Goal: Task Accomplishment & Management: Use online tool/utility

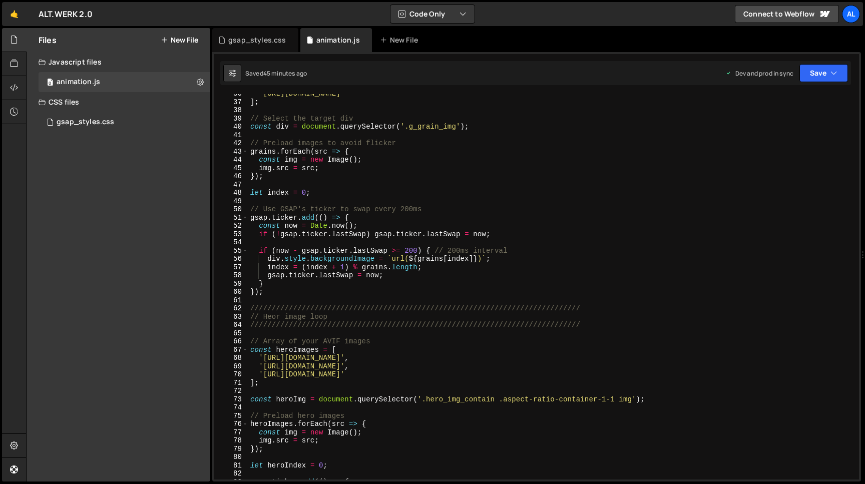
scroll to position [368, 0]
click at [275, 315] on div "'[URL][DOMAIN_NAME]' ] ; // Select the target div const div = document . queryS…" at bounding box center [553, 291] width 611 height 402
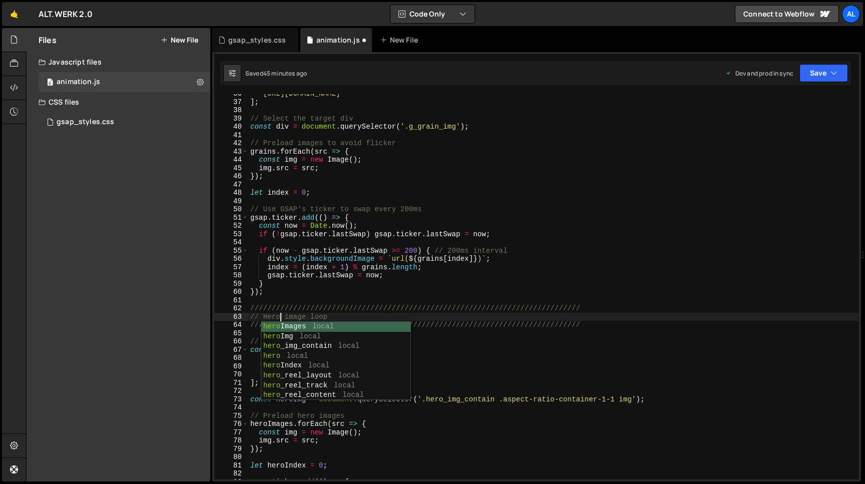
click at [401, 214] on div "'[URL][DOMAIN_NAME]' ] ; // Select the target div const div = document . queryS…" at bounding box center [553, 291] width 611 height 402
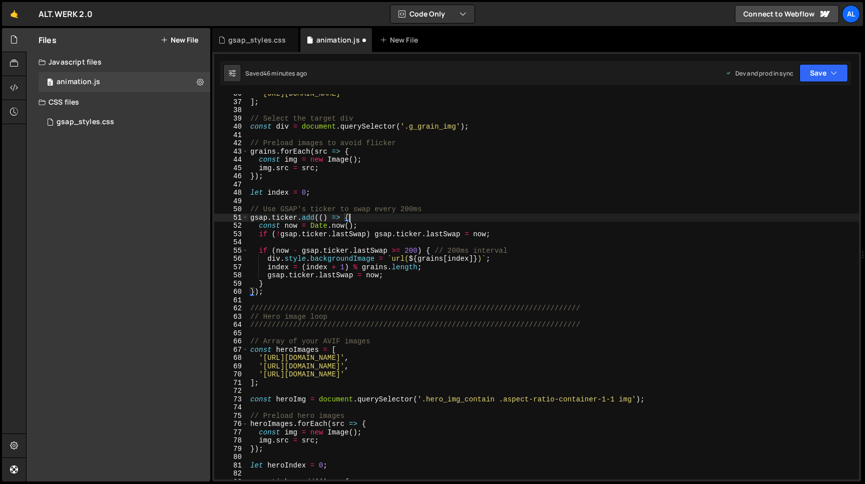
click at [457, 128] on div "'[URL][DOMAIN_NAME]' ] ; // Select the target div const div = document . queryS…" at bounding box center [553, 291] width 611 height 402
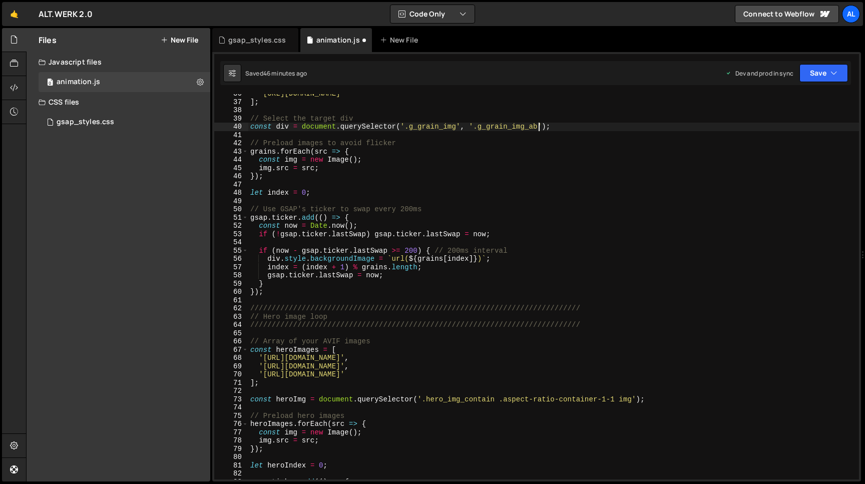
scroll to position [0, 20]
click at [820, 70] on button "Save" at bounding box center [823, 73] width 49 height 18
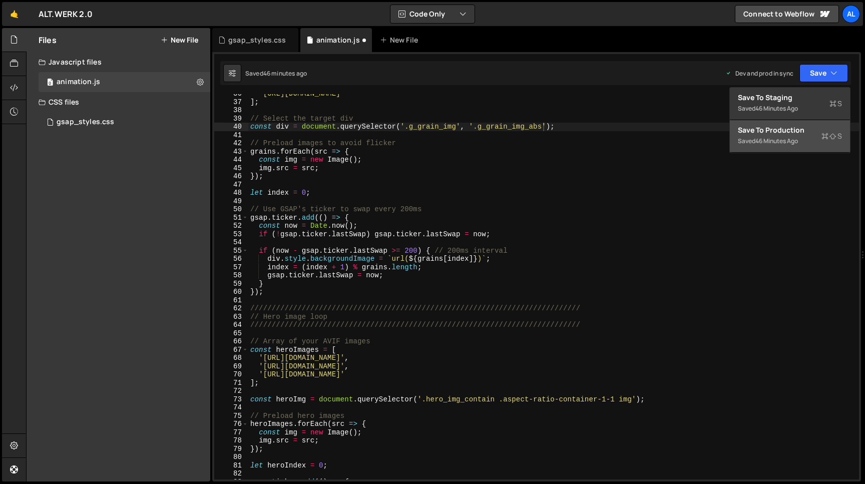
click at [779, 137] on div "Saved 46 minutes ago" at bounding box center [790, 141] width 104 height 12
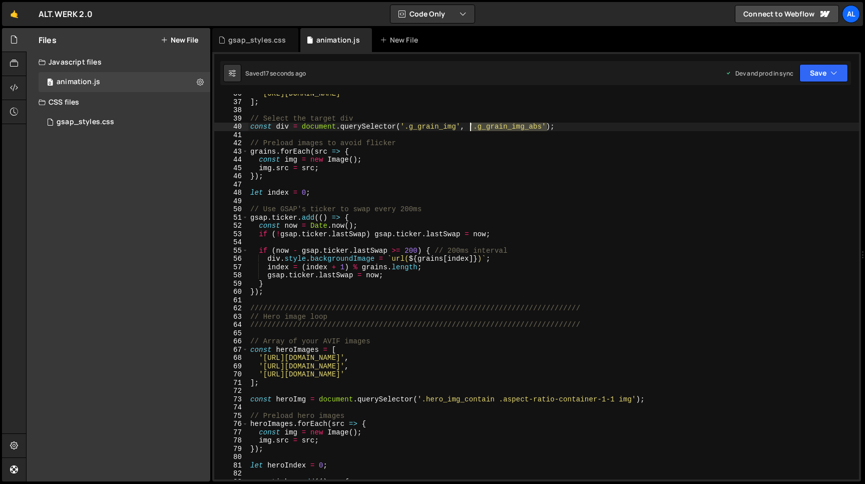
drag, startPoint x: 548, startPoint y: 127, endPoint x: 470, endPoint y: 123, distance: 78.2
click at [470, 123] on div "'[URL][DOMAIN_NAME]' ] ; // Select the target div const div = document . queryS…" at bounding box center [553, 291] width 611 height 402
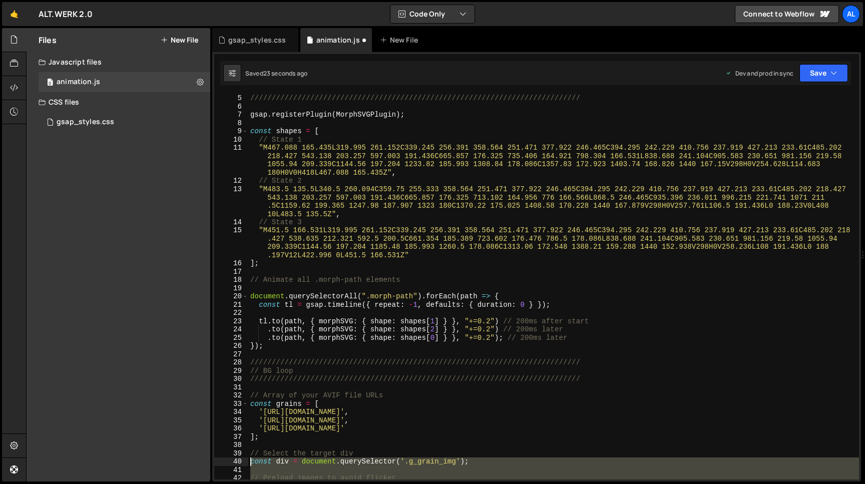
scroll to position [36, 0]
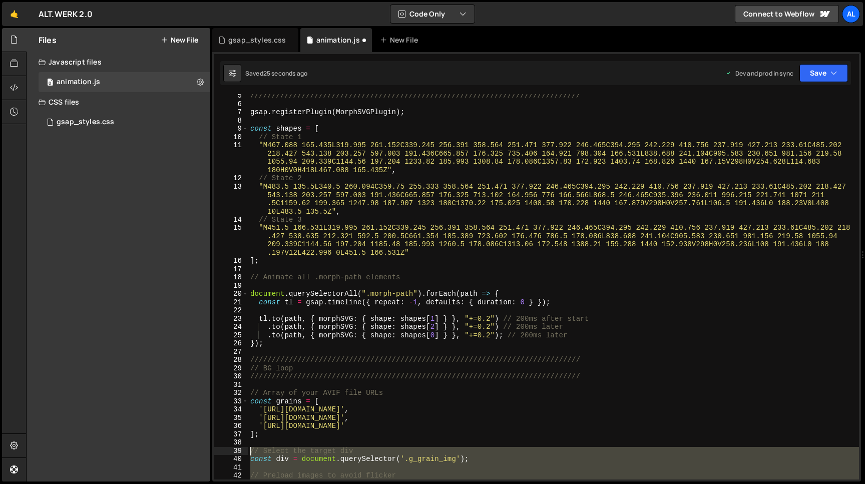
drag, startPoint x: 268, startPoint y: 292, endPoint x: 245, endPoint y: 450, distance: 159.3
click at [248, 450] on div "///////////////////////////////////////////////////////////////////////////// g…" at bounding box center [553, 286] width 611 height 385
type textarea "// Select the target div const div = document.querySelector('.g_grain_img');"
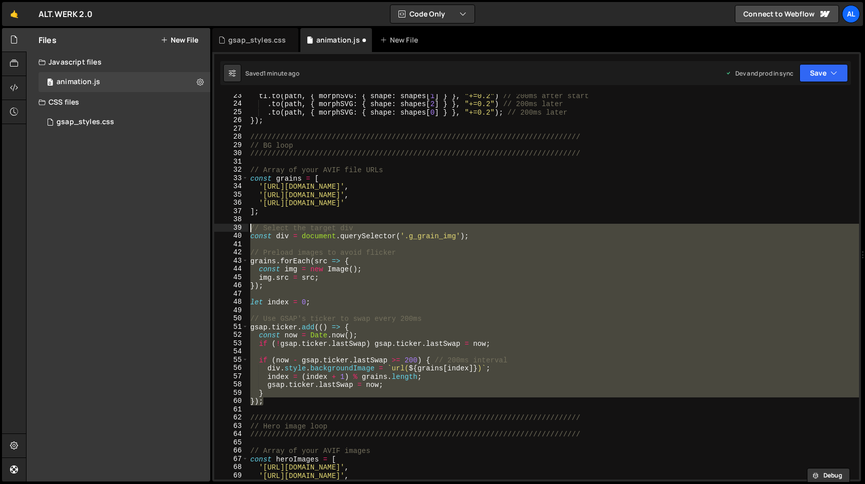
scroll to position [258, 0]
paste textarea
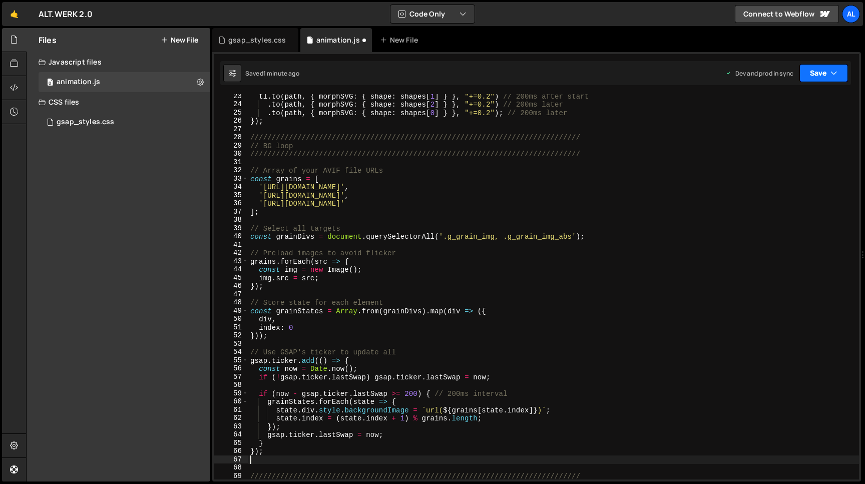
click at [810, 77] on button "Save" at bounding box center [823, 73] width 49 height 18
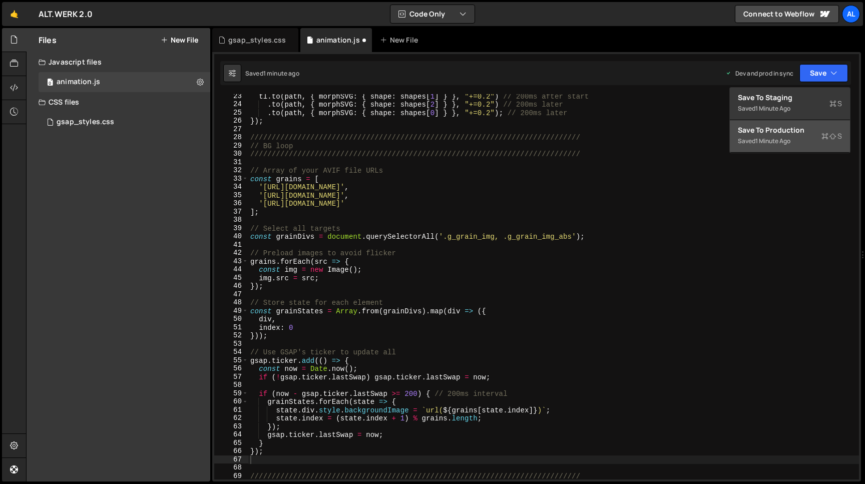
click at [768, 131] on div "Save to Production S" at bounding box center [790, 130] width 104 height 10
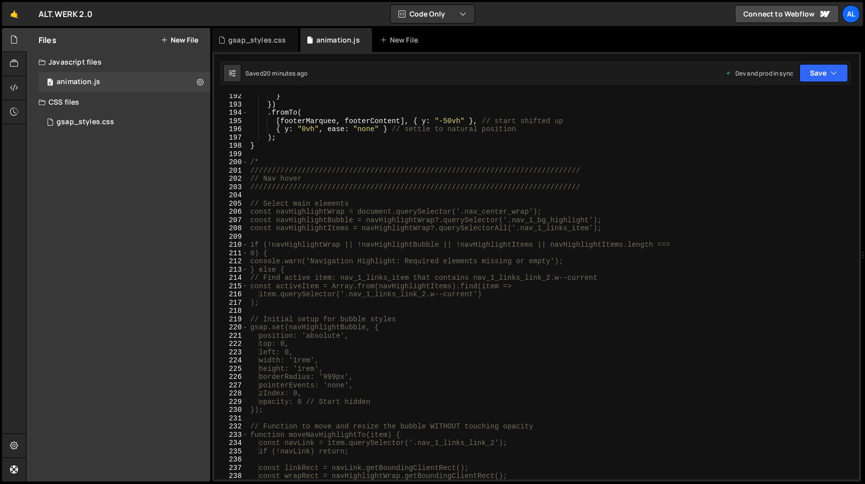
scroll to position [1654, 0]
type textarea "}"
click at [278, 146] on div "} }) . fromTo ( [ footerMarquee , footerContent ] , { y : "-50vh" } , // start …" at bounding box center [553, 293] width 611 height 402
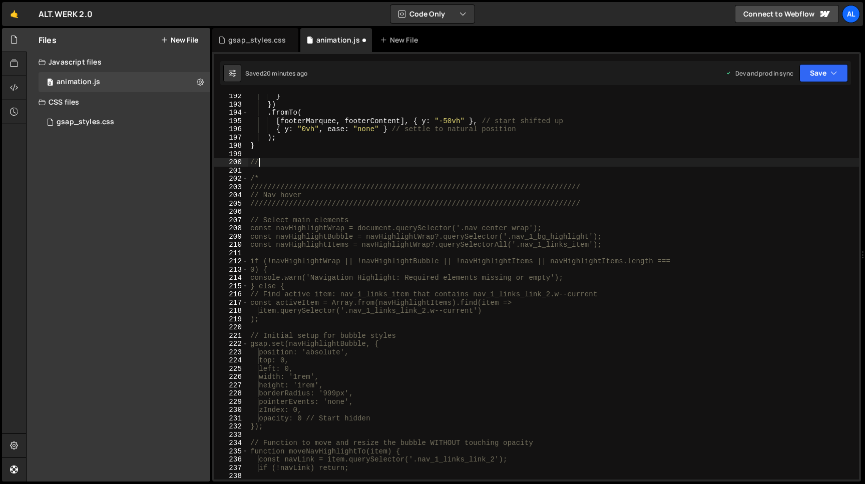
type textarea "///"
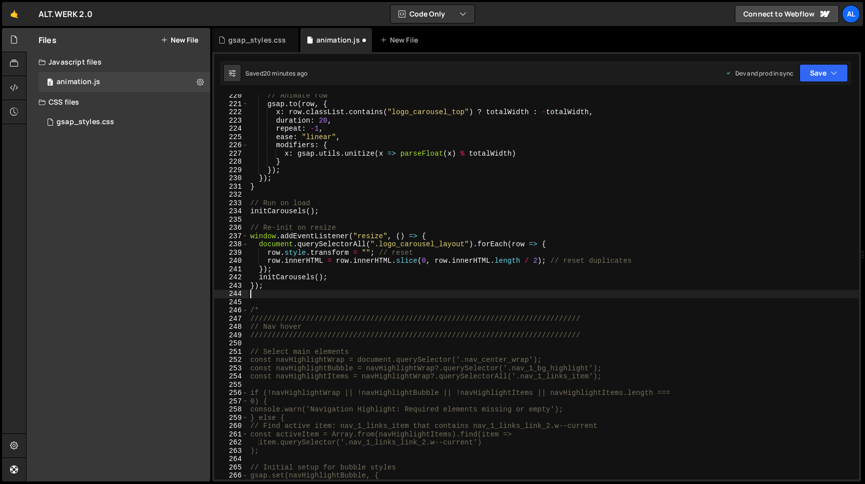
scroll to position [1900, 0]
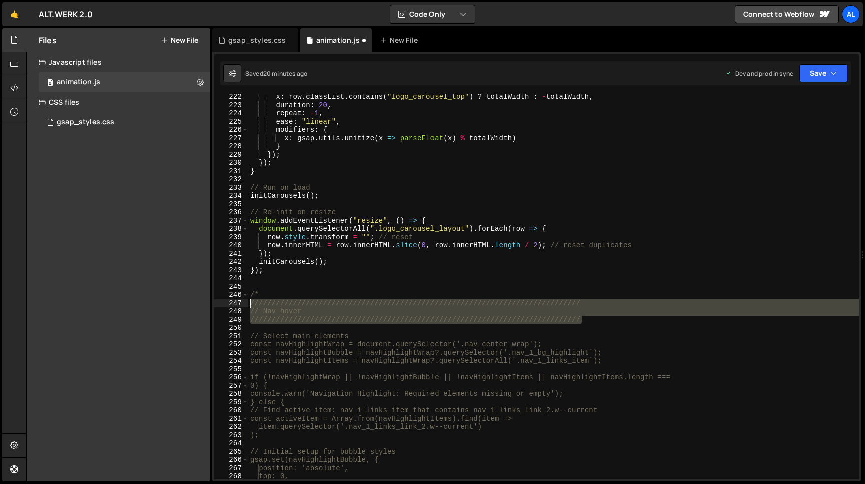
drag, startPoint x: 589, startPoint y: 319, endPoint x: 246, endPoint y: 306, distance: 343.6
click at [248, 306] on div "x : row . classList . contains ( "logo_carousel_top" ) ? totalWidth : - totalWi…" at bounding box center [553, 286] width 611 height 385
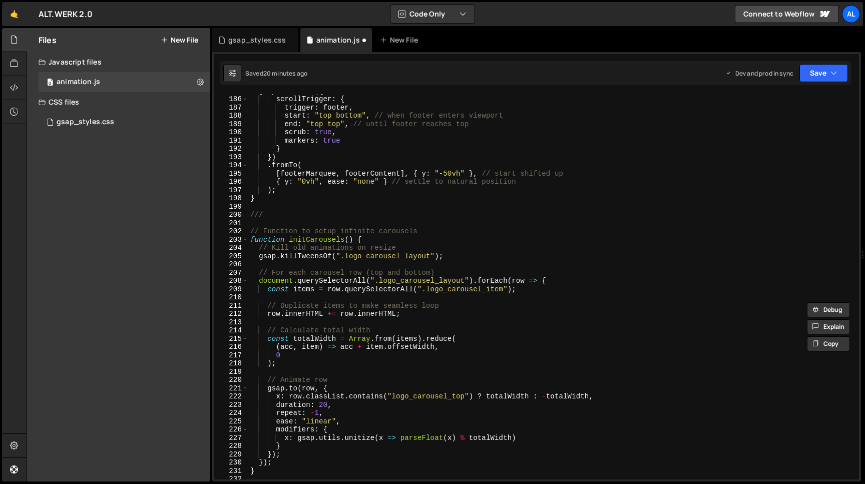
scroll to position [1570, 0]
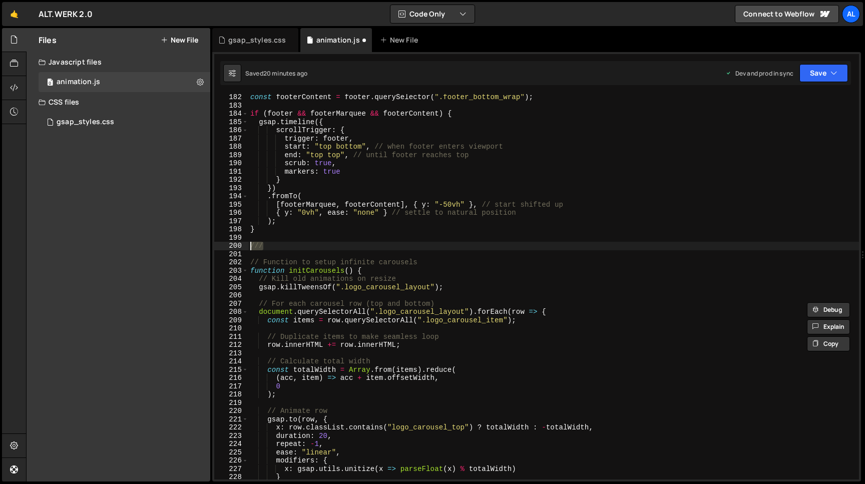
drag, startPoint x: 266, startPoint y: 247, endPoint x: 234, endPoint y: 249, distance: 32.6
click at [248, 249] on div "const footerContent = footer . querySelector ( ".footer_bottom_wrap" ) ; if ( […" at bounding box center [553, 286] width 611 height 385
paste textarea "//////////////////////////////////////////////////////////////////////////"
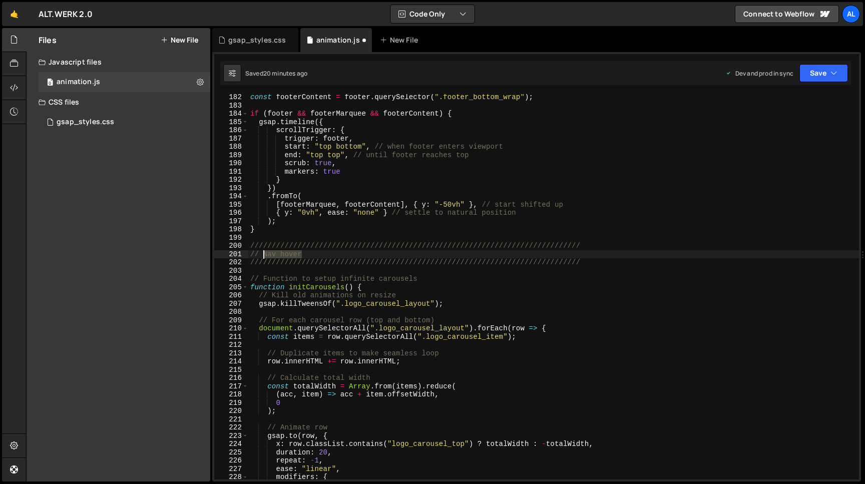
drag, startPoint x: 313, startPoint y: 254, endPoint x: 265, endPoint y: 252, distance: 48.1
click at [265, 252] on div "const footerContent = footer . querySelector ( ".footer_bottom_wrap" ) ; if ( […" at bounding box center [553, 294] width 611 height 402
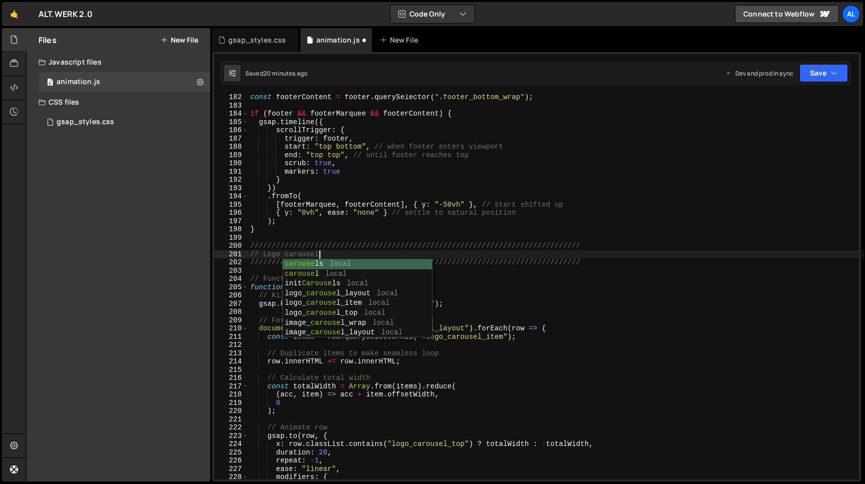
scroll to position [0, 4]
click at [817, 77] on button "Save" at bounding box center [823, 73] width 49 height 18
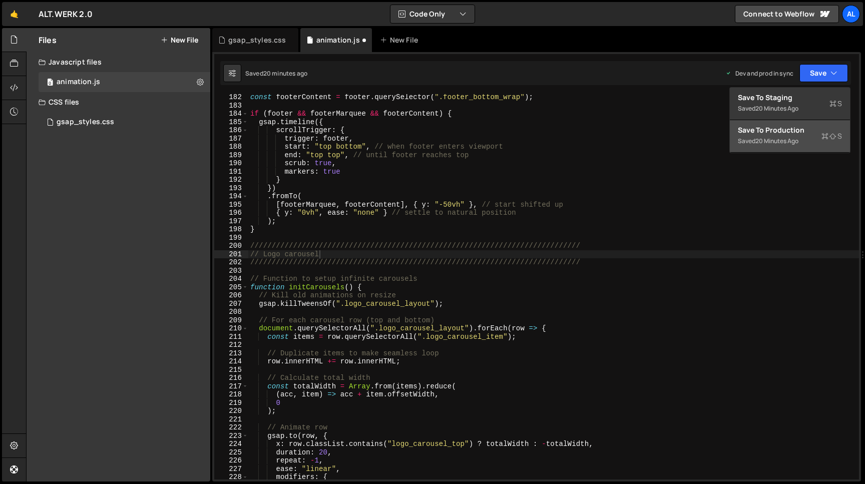
click at [793, 134] on div "Save to Production S" at bounding box center [790, 130] width 104 height 10
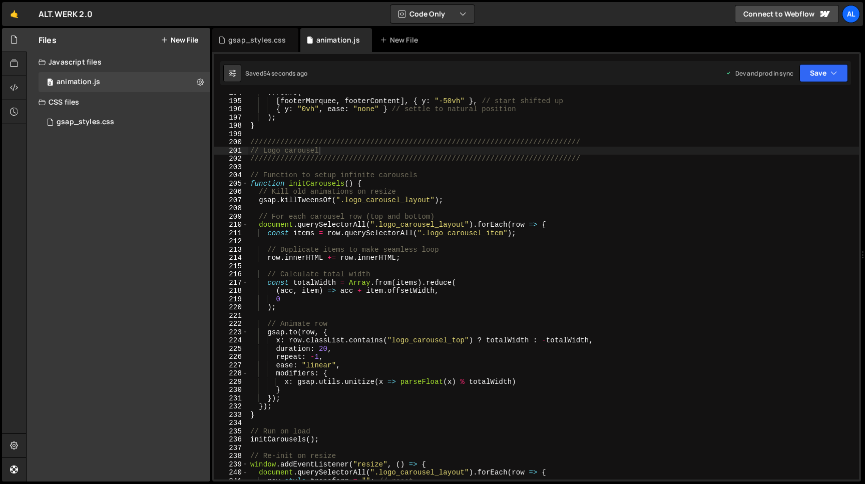
scroll to position [1683, 0]
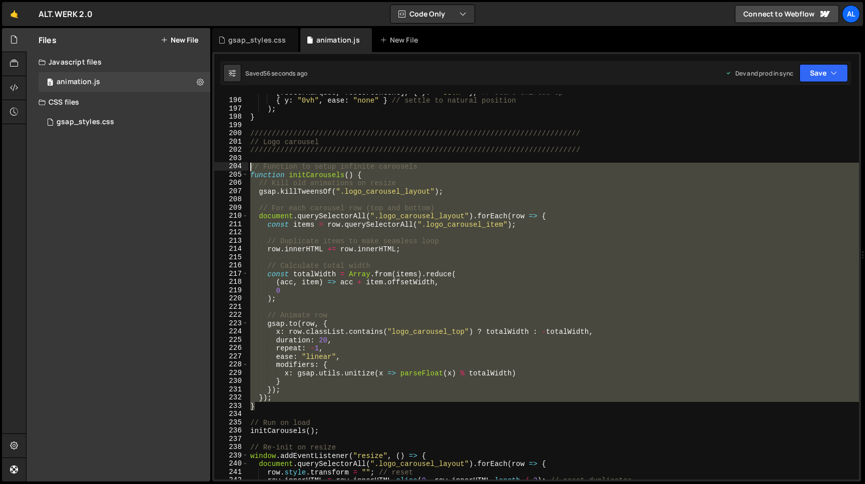
drag, startPoint x: 265, startPoint y: 406, endPoint x: 182, endPoint y: 165, distance: 255.1
click at [248, 165] on div "[ footerMarquee , footerContent ] , { y : "-50vh" } , // start shifted up { y :…" at bounding box center [553, 286] width 611 height 385
type textarea "// Function to setup infinite carousels function initCarousels() {"
paste textarea
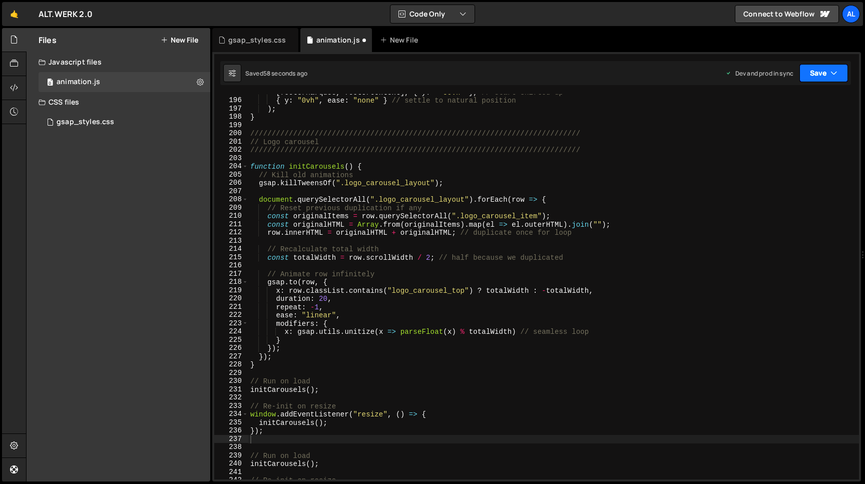
click at [812, 72] on button "Save" at bounding box center [823, 73] width 49 height 18
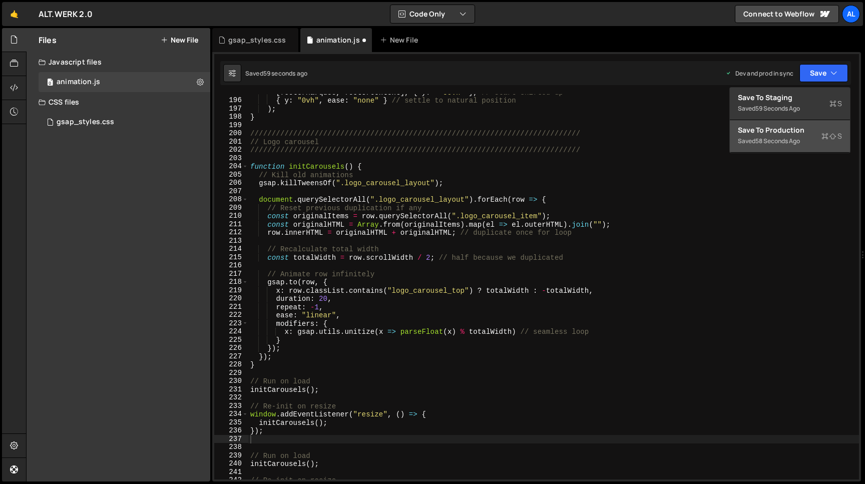
click at [776, 132] on div "Save to Production S" at bounding box center [790, 130] width 104 height 10
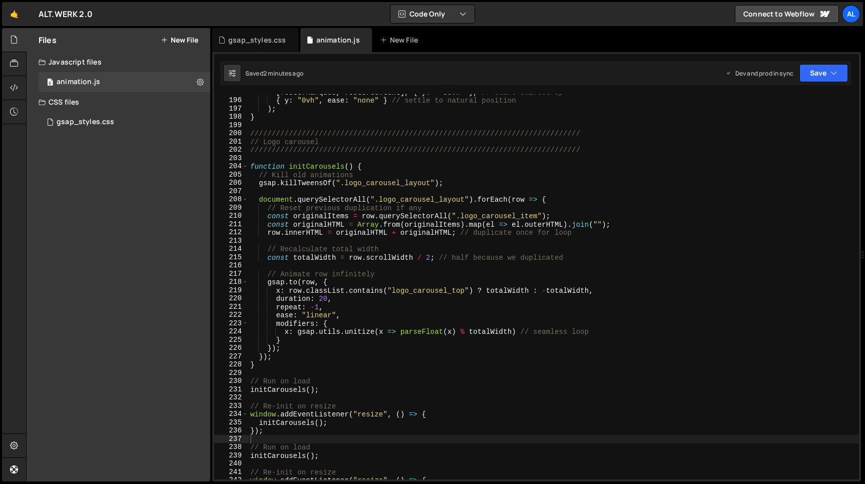
click at [278, 430] on div "[ footerMarquee , footerContent ] , { y : "-50vh" } , // start shifted up { y :…" at bounding box center [553, 289] width 611 height 402
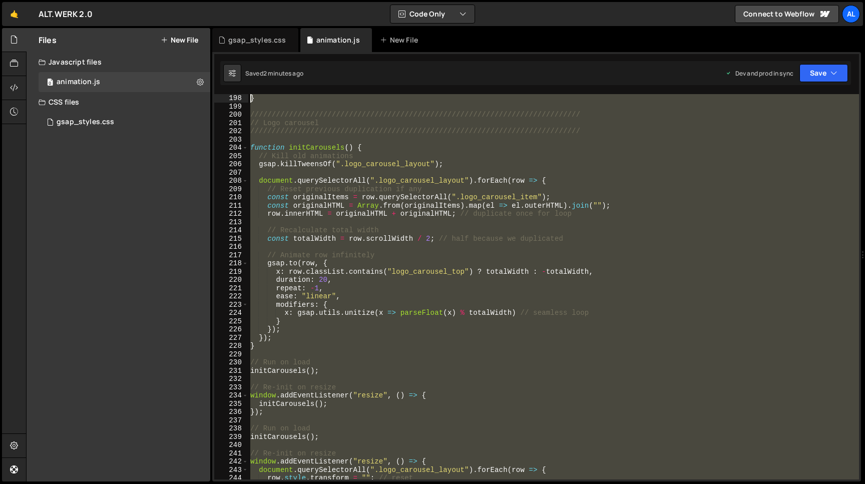
scroll to position [1668, 0]
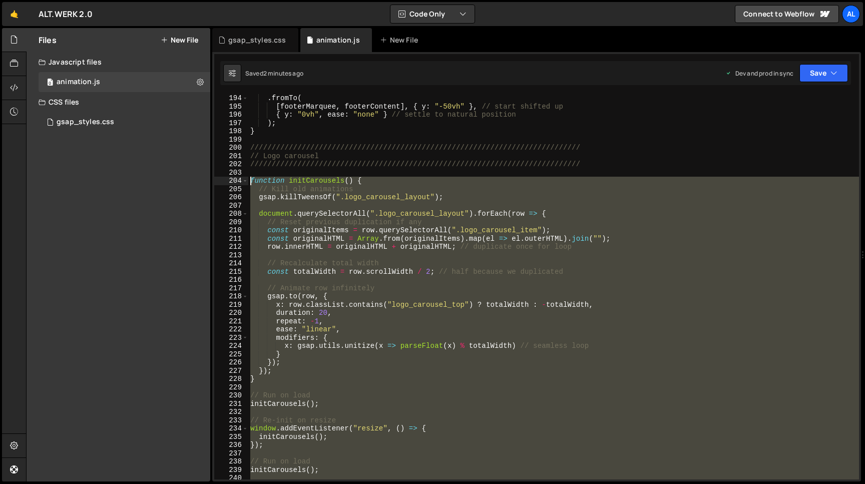
drag, startPoint x: 271, startPoint y: 422, endPoint x: 180, endPoint y: 181, distance: 258.0
click at [248, 181] on div ". fromTo ( [ footerMarquee , footerContent ] , { y : "-50vh" } , // start shift…" at bounding box center [553, 286] width 611 height 385
type textarea "function initCarousels() { // Kill old animations"
paste textarea
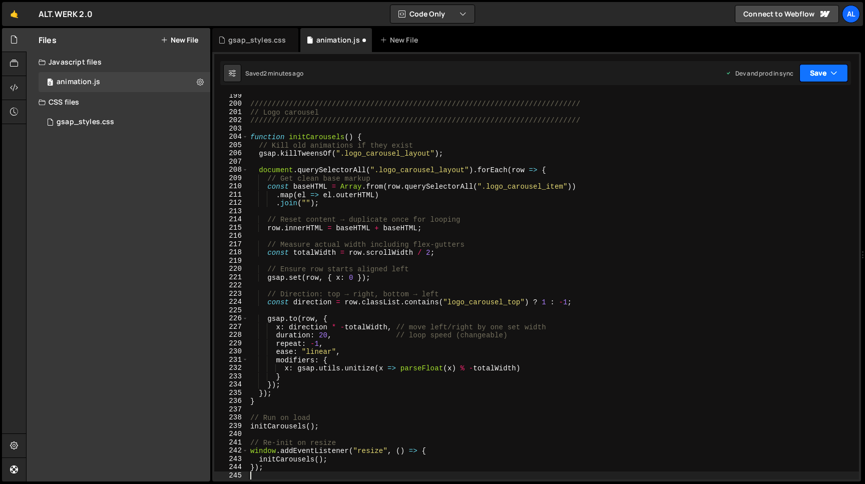
click at [815, 76] on button "Save" at bounding box center [823, 73] width 49 height 18
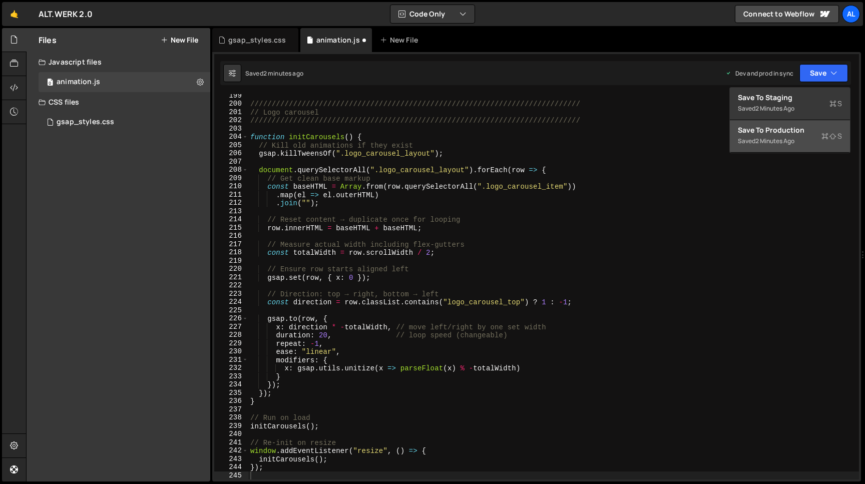
click at [795, 130] on div "Save to Production S" at bounding box center [790, 130] width 104 height 10
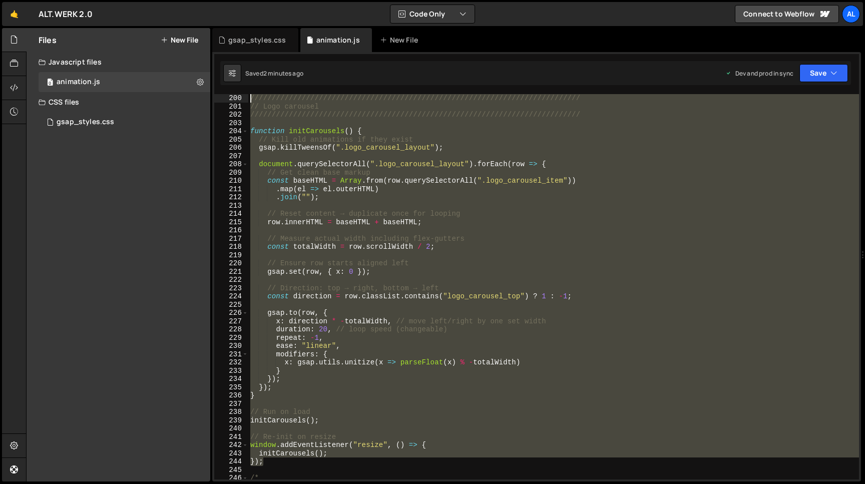
scroll to position [1660, 0]
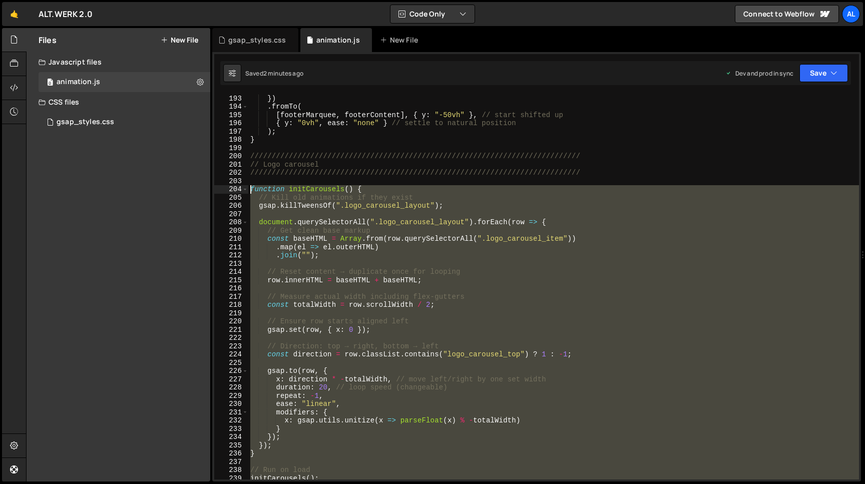
drag, startPoint x: 270, startPoint y: 399, endPoint x: 209, endPoint y: 189, distance: 218.7
click at [248, 189] on div "}) . fromTo ( [ footerMarquee , footerContent ] , { y : "-50vh" } , // start sh…" at bounding box center [553, 286] width 611 height 385
type textarea "function initCarousels() { // Kill old animations if they exist"
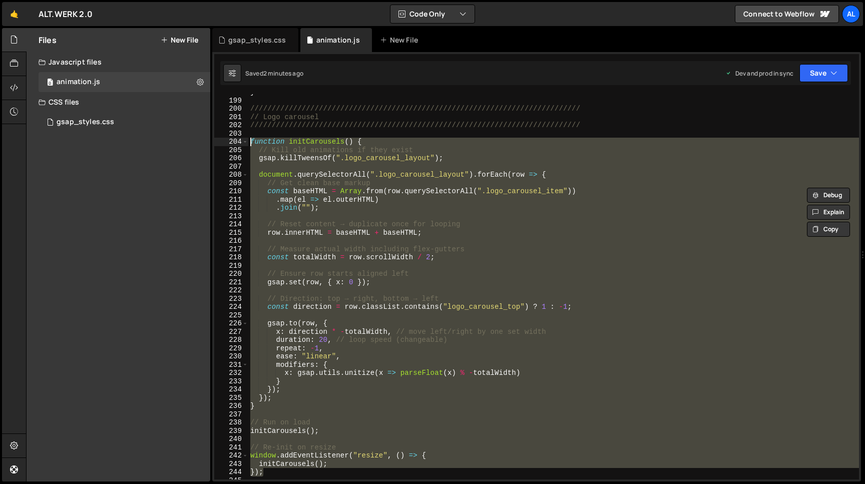
scroll to position [1810, 0]
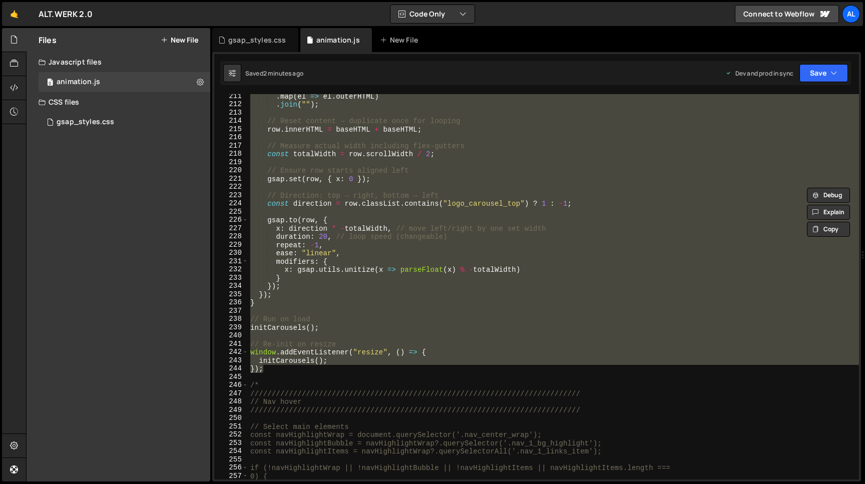
paste textarea
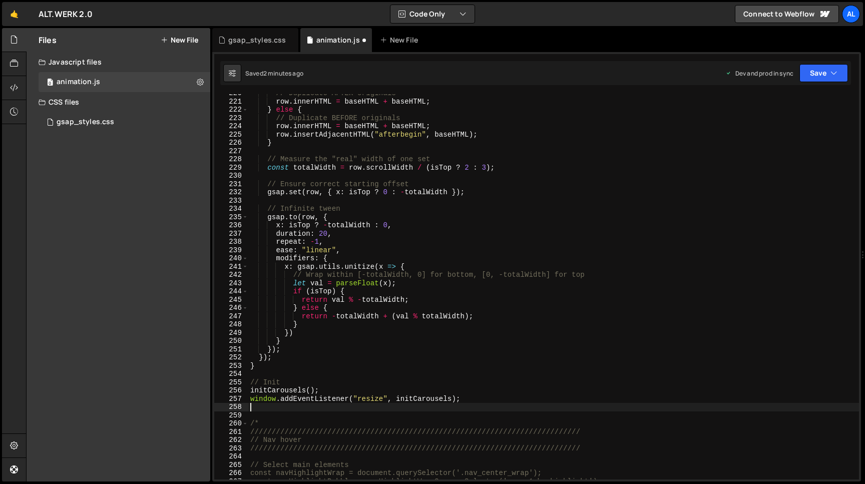
scroll to position [1887, 0]
click at [822, 78] on button "Save" at bounding box center [823, 73] width 49 height 18
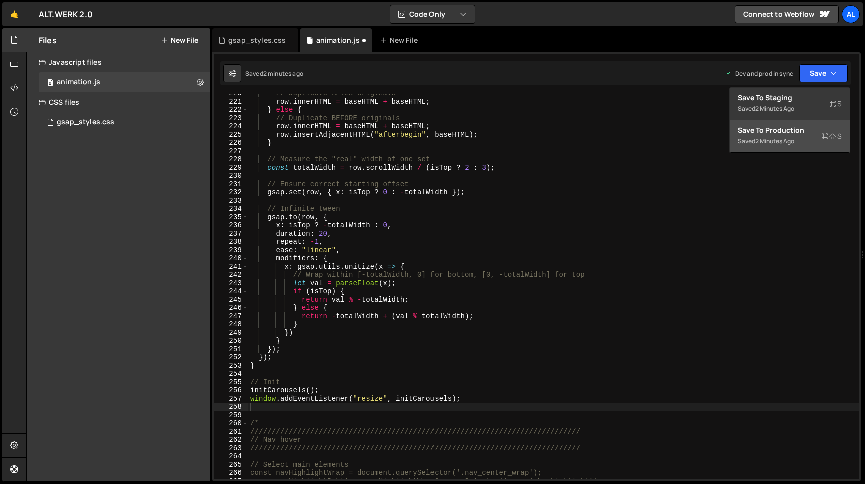
click at [781, 143] on div "2 minutes ago" at bounding box center [774, 141] width 39 height 9
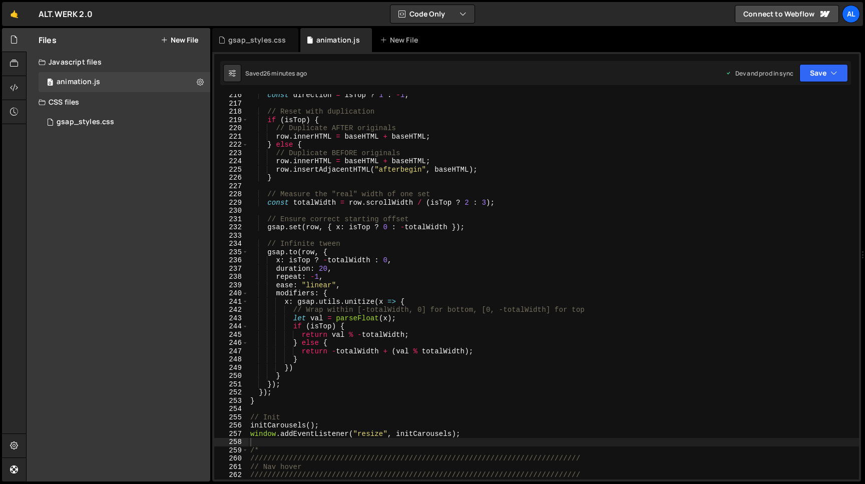
scroll to position [1858, 0]
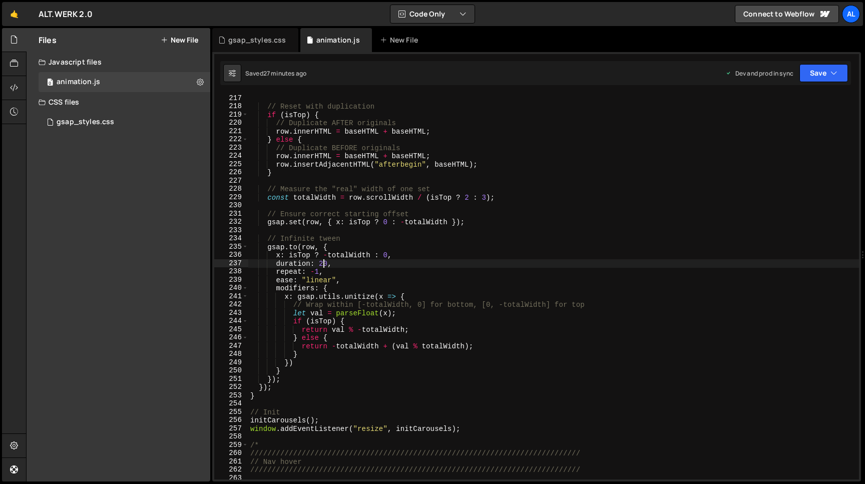
click at [323, 262] on div "// Reset with duplication if ( isTop ) { // Duplicate AFTER originals row . inn…" at bounding box center [553, 295] width 611 height 402
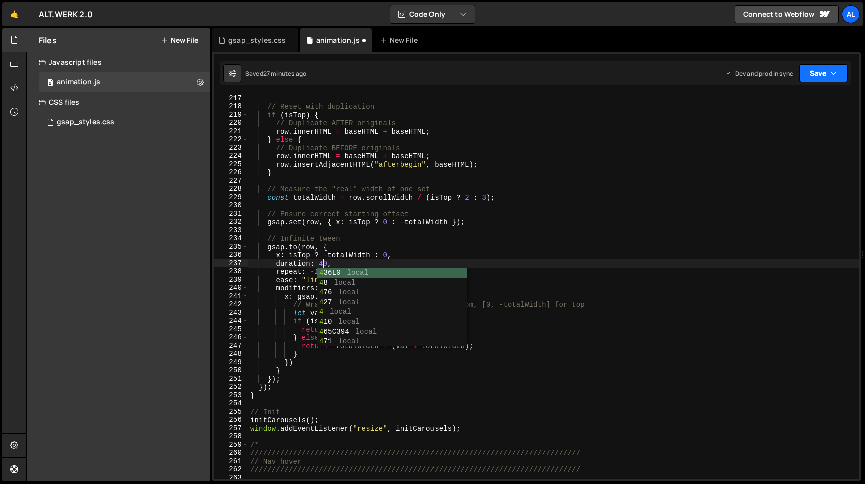
click at [825, 70] on button "Save" at bounding box center [823, 73] width 49 height 18
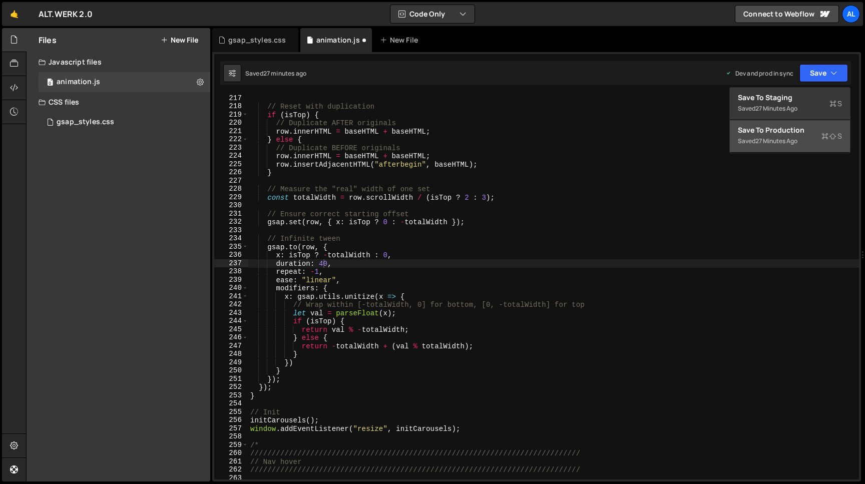
click at [781, 133] on div "Save to Production S" at bounding box center [790, 130] width 104 height 10
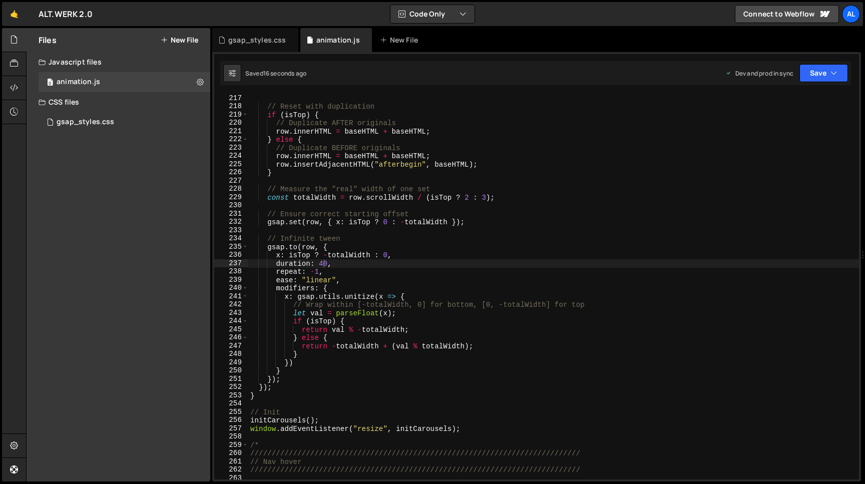
click at [325, 266] on div "// Reset with duplication if ( isTop ) { // Duplicate AFTER originals row . inn…" at bounding box center [553, 295] width 611 height 402
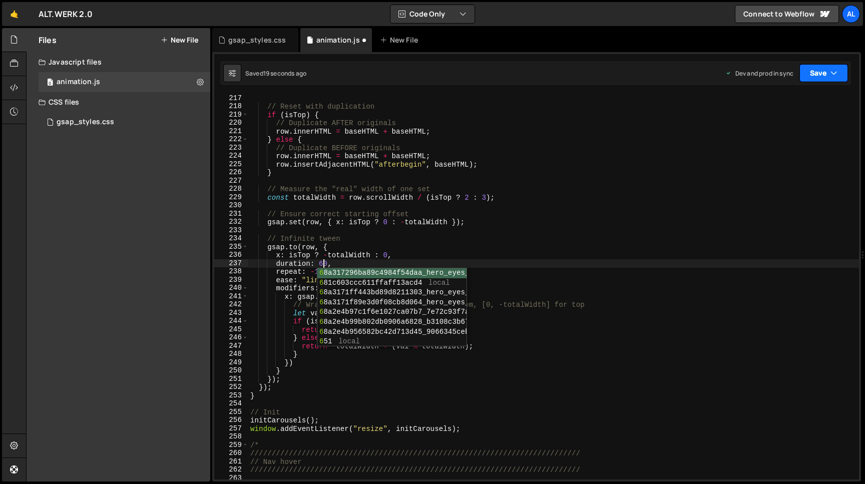
type textarea "duration: 60,"
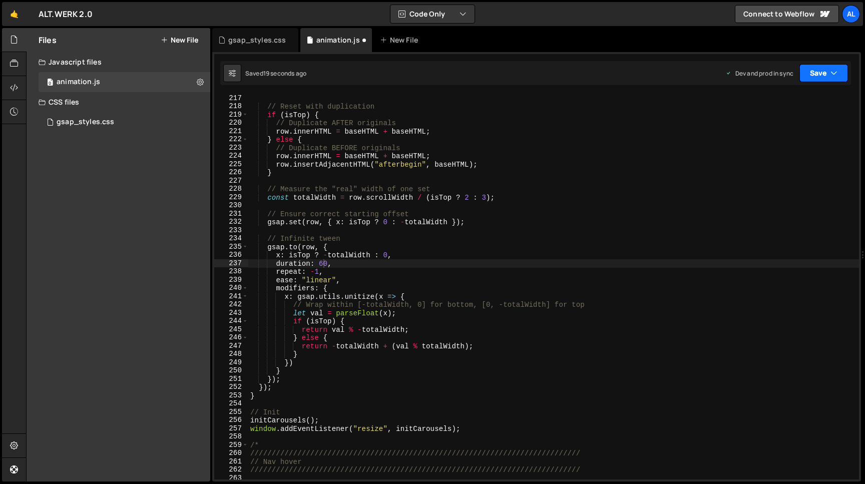
click at [817, 75] on button "Save" at bounding box center [823, 73] width 49 height 18
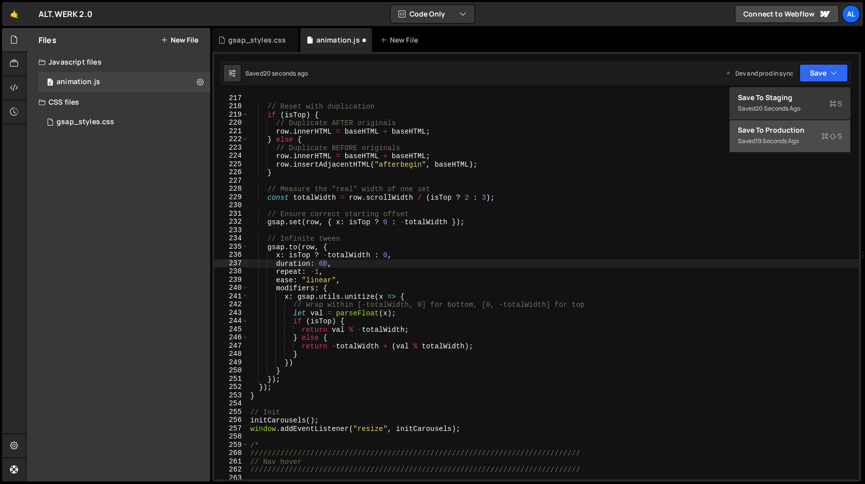
click at [777, 129] on div "Save to Production S" at bounding box center [790, 130] width 104 height 10
